Goal: Information Seeking & Learning: Check status

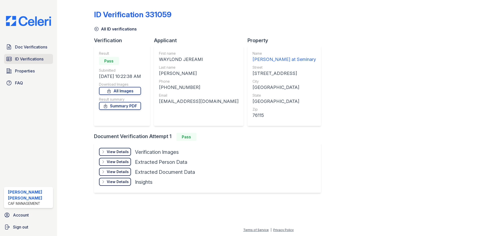
click at [32, 55] on link "ID Verifications" at bounding box center [28, 59] width 49 height 10
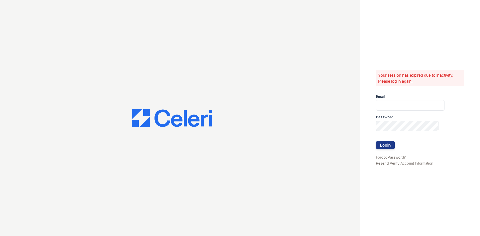
type input "estrella.pm@cafmanagement.com"
click at [383, 145] on button "Login" at bounding box center [385, 145] width 19 height 8
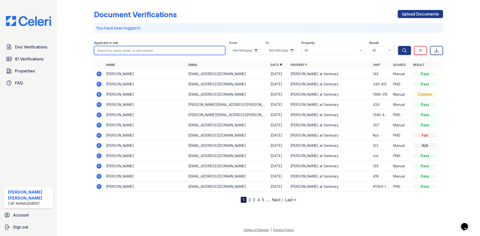
click at [122, 50] on input "search" at bounding box center [159, 50] width 131 height 9
type input "[PERSON_NAME]"
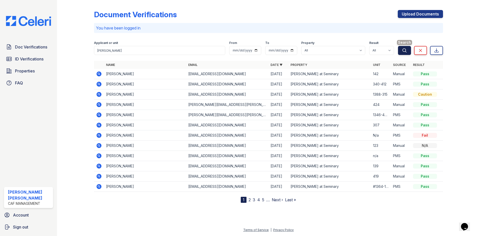
click at [405, 51] on icon "submit" at bounding box center [404, 50] width 5 height 5
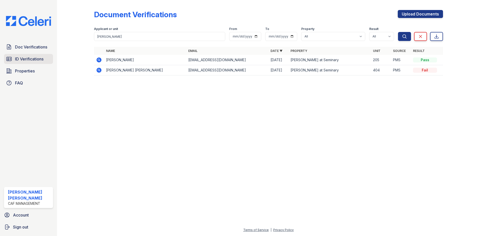
click at [36, 63] on link "ID Verifications" at bounding box center [28, 59] width 49 height 10
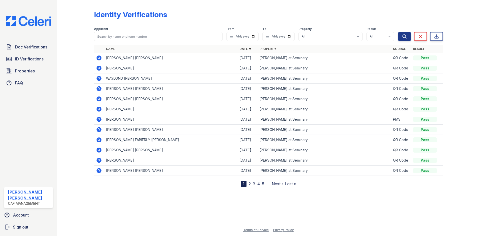
click at [98, 57] on icon at bounding box center [99, 58] width 5 height 5
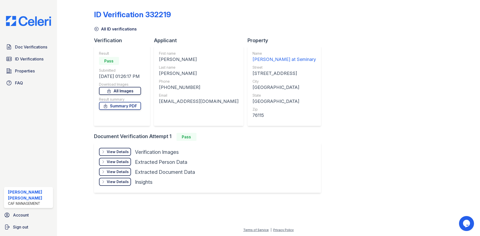
click at [113, 95] on link "All Images" at bounding box center [120, 91] width 42 height 8
click at [121, 107] on link "Summary PDF" at bounding box center [120, 106] width 42 height 8
click at [122, 151] on div "View Details" at bounding box center [118, 152] width 22 height 5
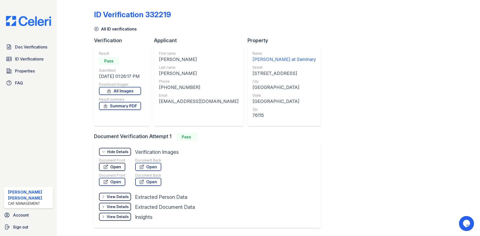
click at [120, 165] on link "Open" at bounding box center [112, 167] width 26 height 8
